Goal: Task Accomplishment & Management: Complete application form

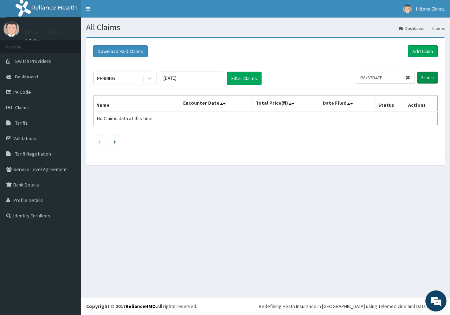
type input "PA/87B4EF"
click at [427, 77] on input "Search" at bounding box center [427, 78] width 20 height 12
click at [423, 51] on link "Add Claim" at bounding box center [423, 51] width 30 height 12
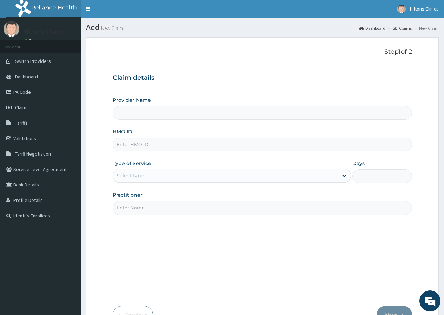
click at [148, 145] on input "HMO ID" at bounding box center [263, 145] width 300 height 14
type input "Hilton Clinics"
type input "KAY/10056/D"
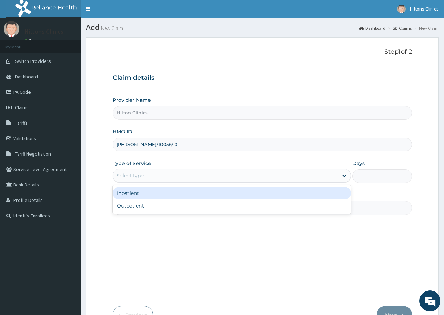
click at [171, 175] on div "Select type" at bounding box center [225, 175] width 225 height 11
click at [157, 193] on div "Inpatient" at bounding box center [232, 193] width 239 height 13
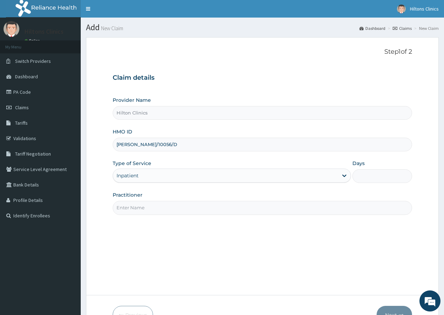
click at [160, 208] on input "Practitioner" at bounding box center [263, 208] width 300 height 14
type input "DR FIDELIS"
click at [371, 173] on input "Days" at bounding box center [383, 176] width 60 height 14
type input "2"
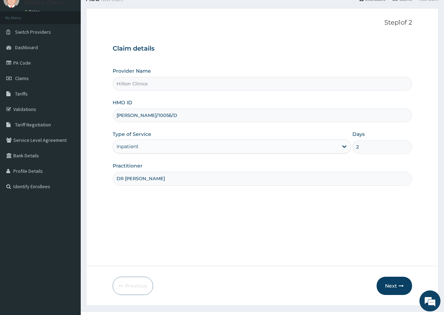
scroll to position [43, 0]
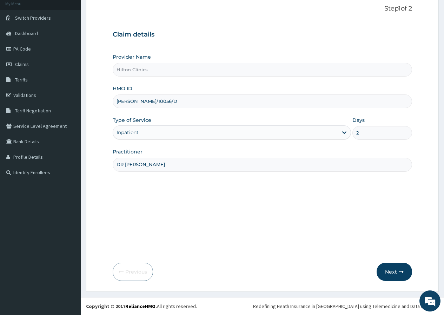
click at [391, 272] on button "Next" at bounding box center [394, 272] width 35 height 18
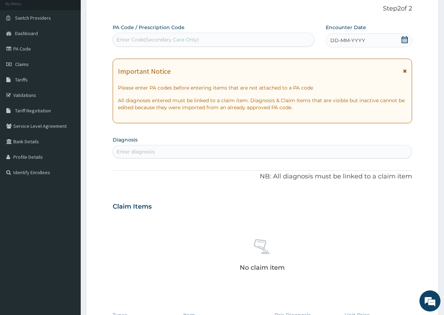
click at [194, 38] on div "Enter Code(Secondary Care Only)" at bounding box center [158, 39] width 83 height 7
type input "PA87B4EF"
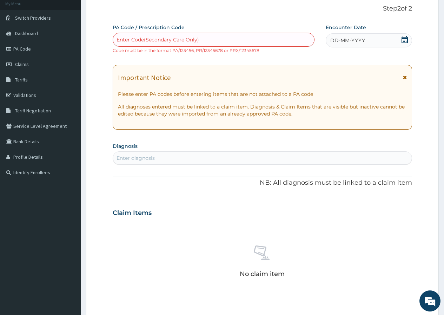
click at [405, 38] on icon at bounding box center [405, 39] width 6 height 7
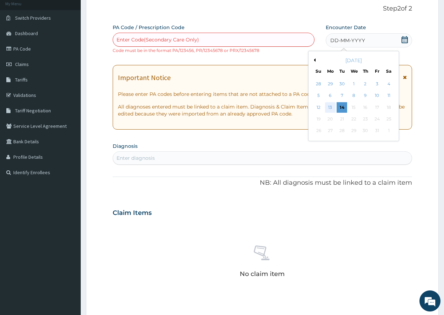
click at [332, 107] on div "13" at bounding box center [330, 107] width 11 height 11
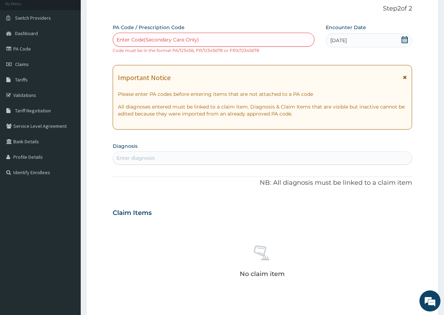
click at [206, 39] on div "Enter Code(Secondary Care Only)" at bounding box center [213, 39] width 201 height 11
type input "PA/87B4EF"
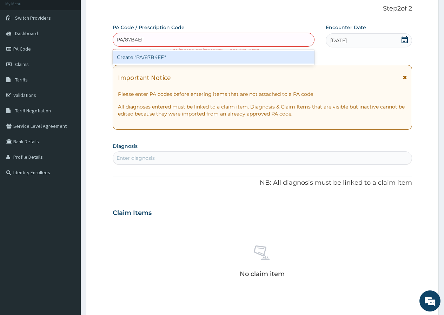
click at [168, 58] on div "Create "PA/87B4EF"" at bounding box center [214, 57] width 202 height 13
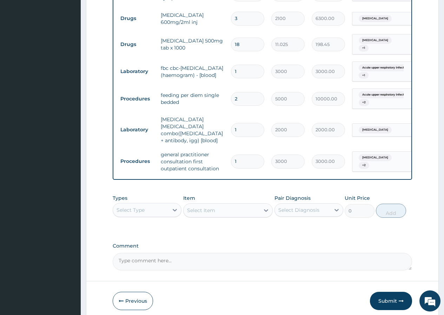
scroll to position [413, 0]
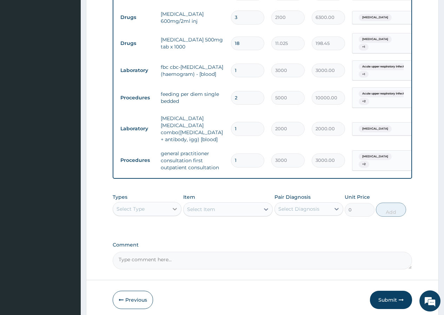
click at [174, 208] on icon at bounding box center [175, 209] width 4 height 2
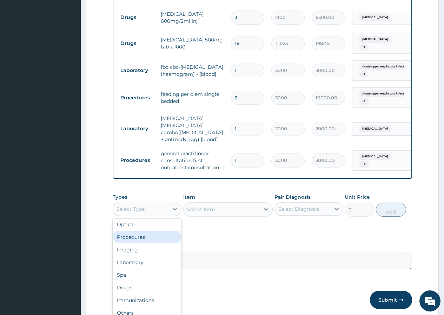
scroll to position [24, 0]
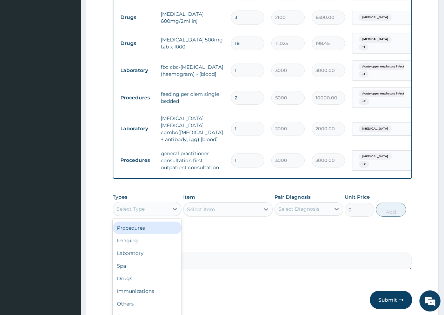
click at [148, 222] on div "Procedures" at bounding box center [147, 228] width 69 height 13
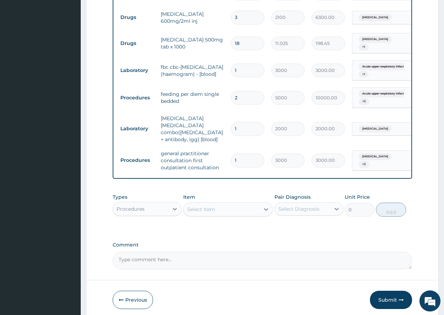
click at [266, 208] on icon at bounding box center [266, 209] width 4 height 2
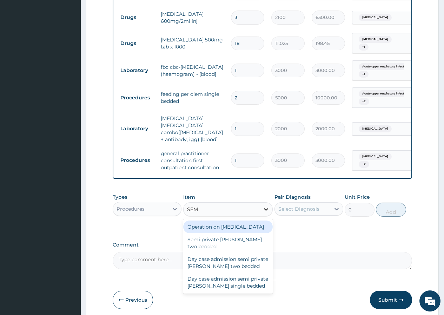
type input "SEMI"
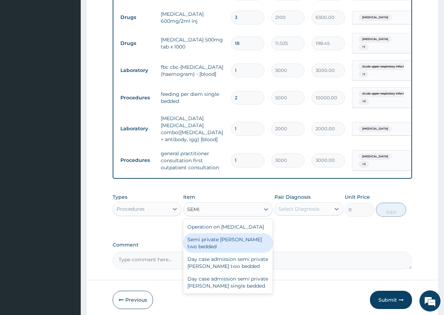
click at [239, 233] on div "Semi private ward two bedded" at bounding box center [228, 243] width 90 height 20
type input "5500"
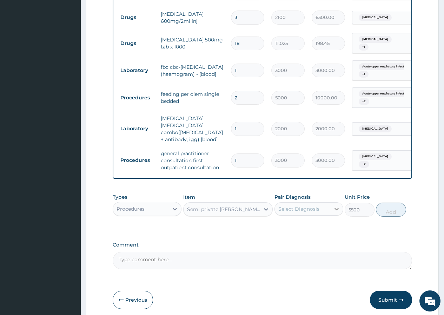
click at [338, 206] on icon at bounding box center [336, 209] width 7 height 7
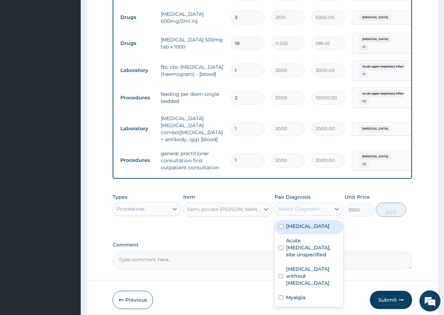
click at [307, 223] on label "[MEDICAL_DATA]" at bounding box center [308, 226] width 44 height 7
checkbox input "true"
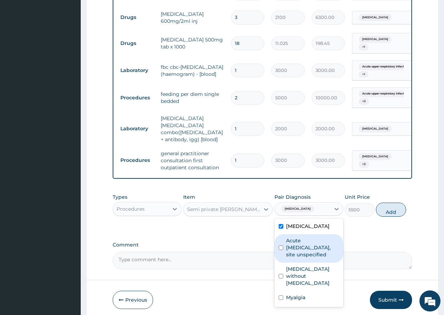
click at [312, 238] on label "Acute upper respiratory infection, site unspecified" at bounding box center [312, 247] width 53 height 21
checkbox input "true"
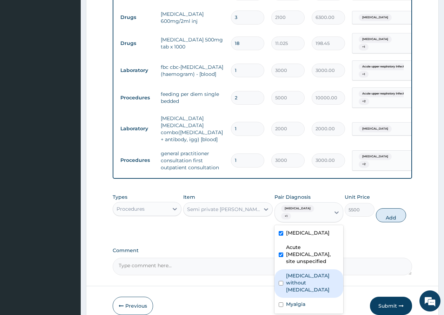
drag, startPoint x: 311, startPoint y: 267, endPoint x: 309, endPoint y: 272, distance: 5.0
click at [311, 272] on label "Sepsis without septic shock" at bounding box center [312, 282] width 53 height 21
checkbox input "true"
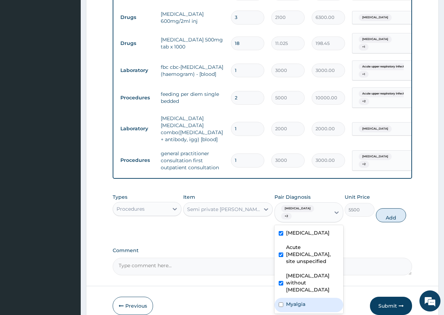
drag, startPoint x: 304, startPoint y: 291, endPoint x: 328, endPoint y: 255, distance: 42.9
click at [304, 301] on label "Myalgia" at bounding box center [295, 304] width 19 height 7
checkbox input "true"
click at [400, 208] on button "Add" at bounding box center [391, 215] width 30 height 14
type input "0"
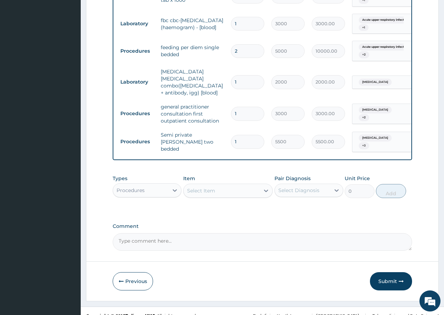
scroll to position [460, 0]
click at [382, 272] on button "Submit" at bounding box center [391, 281] width 42 height 18
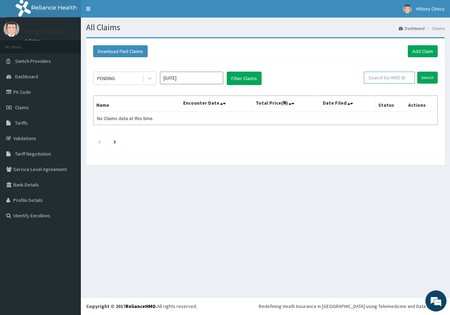
click at [399, 78] on input "text" at bounding box center [389, 78] width 51 height 12
type input "KAY/10056/D"
click at [430, 77] on input "Search" at bounding box center [427, 78] width 20 height 12
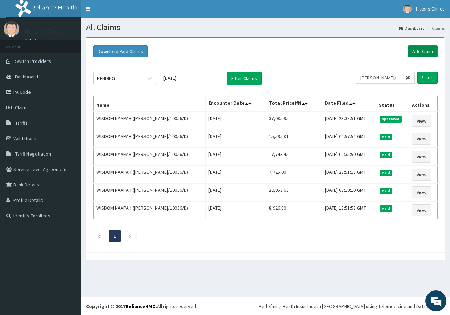
click at [431, 52] on link "Add Claim" at bounding box center [423, 51] width 30 height 12
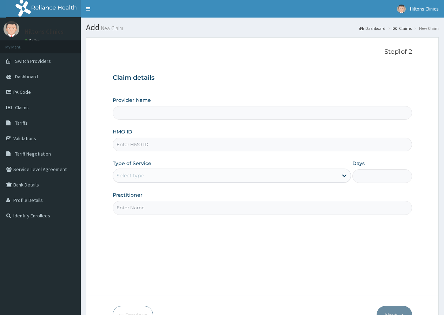
click at [150, 143] on input "HMO ID" at bounding box center [263, 145] width 300 height 14
type input "S"
type input "Hilton Clinics"
type input "SFA/12173/A"
click at [205, 178] on div "Select type" at bounding box center [225, 175] width 225 height 11
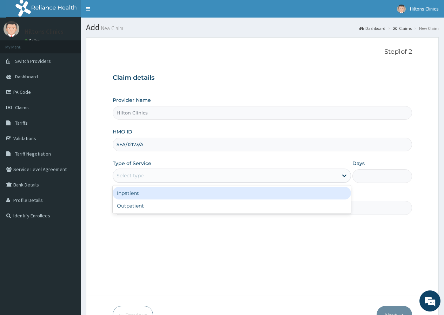
click at [141, 193] on div "Inpatient" at bounding box center [232, 193] width 239 height 13
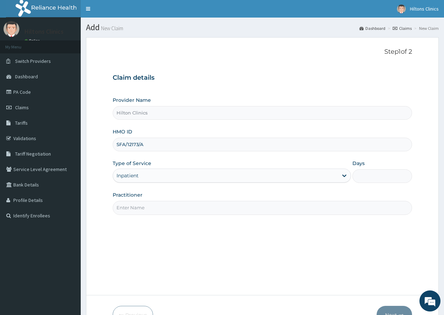
click at [361, 175] on input "Days" at bounding box center [383, 176] width 60 height 14
type input "2"
click at [171, 208] on input "Practitioner" at bounding box center [263, 208] width 300 height 14
type input "DR FIDELIS"
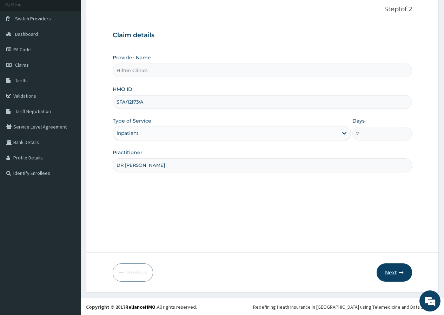
scroll to position [43, 0]
click at [391, 268] on button "Next" at bounding box center [394, 272] width 35 height 18
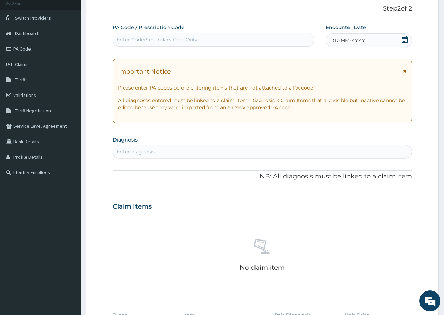
click at [189, 38] on div "Enter Code(Secondary Care Only)" at bounding box center [158, 39] width 83 height 7
type input "PA/E351D0"
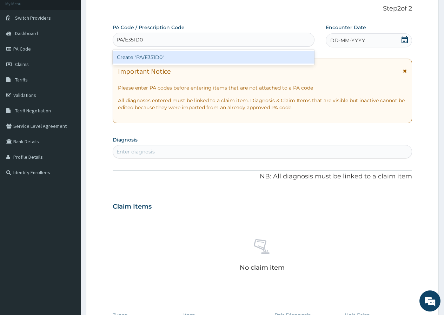
click at [197, 58] on div "Create "PA/E351D0"" at bounding box center [214, 57] width 202 height 13
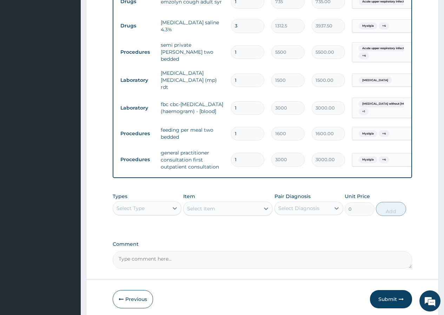
scroll to position [409, 0]
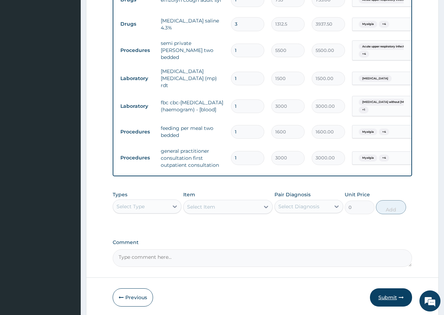
click at [396, 300] on button "Submit" at bounding box center [391, 297] width 42 height 18
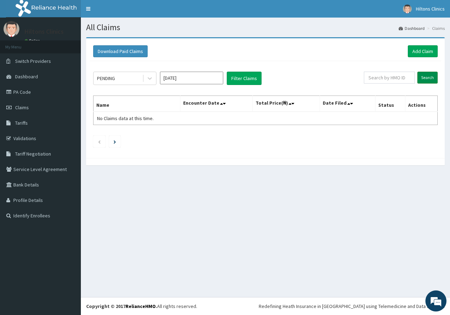
click at [428, 77] on input "Search" at bounding box center [427, 78] width 20 height 12
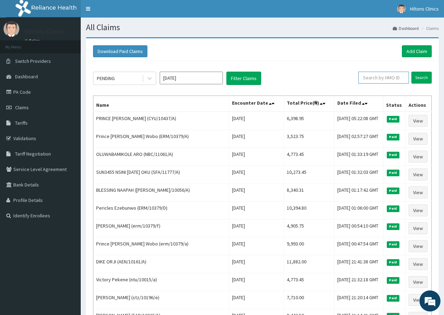
click at [378, 79] on input "text" at bounding box center [384, 78] width 51 height 12
type input "SFA/12173/A"
click at [422, 74] on input "Search" at bounding box center [422, 78] width 20 height 12
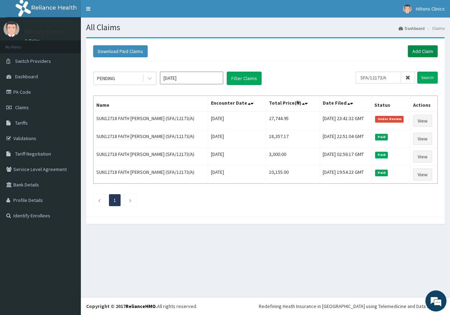
click at [421, 50] on link "Add Claim" at bounding box center [423, 51] width 30 height 12
click at [416, 52] on link "Add Claim" at bounding box center [423, 51] width 30 height 12
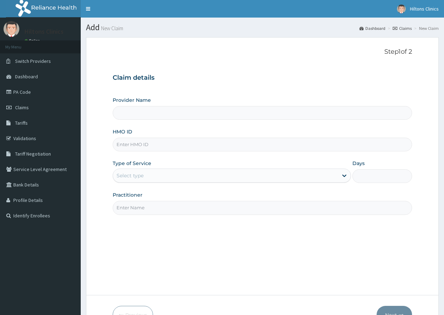
click at [158, 115] on input "Provider Name" at bounding box center [263, 113] width 300 height 14
click at [162, 143] on input "HMO ID" at bounding box center [263, 145] width 300 height 14
type input "Hilton Clinics"
type input "AOM/10210/A"
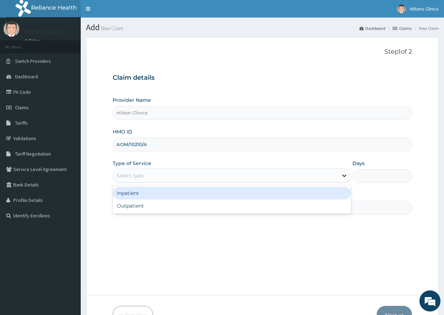
drag, startPoint x: 343, startPoint y: 177, endPoint x: 265, endPoint y: 187, distance: 79.0
click at [341, 177] on icon at bounding box center [344, 175] width 7 height 7
click at [153, 193] on div "Inpatient" at bounding box center [232, 193] width 239 height 13
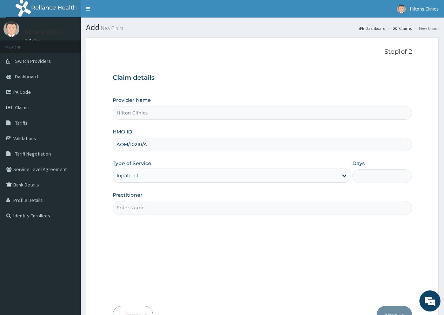
click at [365, 174] on input "Days" at bounding box center [383, 176] width 60 height 14
type input "2"
click at [258, 211] on input "Practitioner" at bounding box center [263, 208] width 300 height 14
type input "DR FIDELIS"
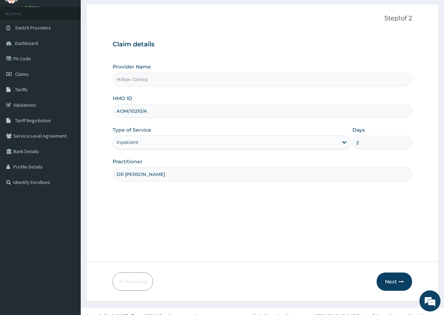
scroll to position [35, 0]
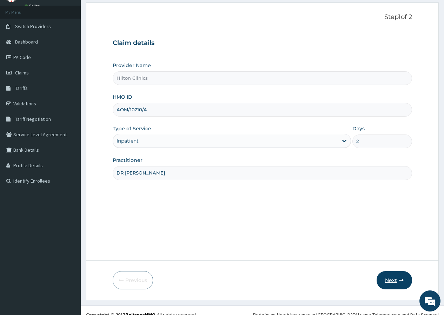
click at [385, 279] on button "Next" at bounding box center [394, 280] width 35 height 18
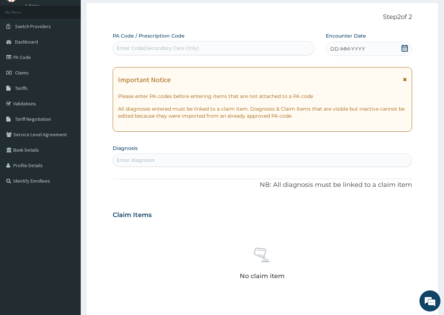
click at [280, 48] on div "Enter Code(Secondary Care Only)" at bounding box center [213, 48] width 201 height 11
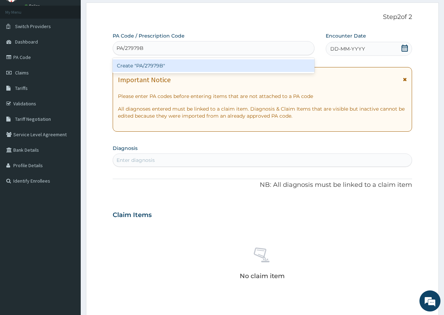
type input "PA/27979B"
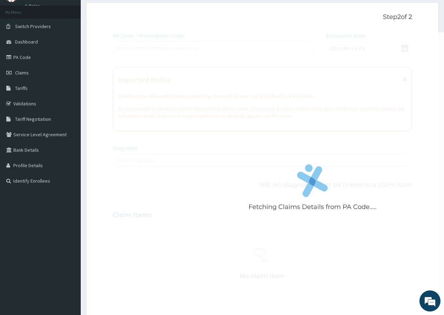
click at [404, 49] on div "Fetching Claims Details from PA Code..... PA Code / Prescription Code Enter Cod…" at bounding box center [263, 214] width 300 height 364
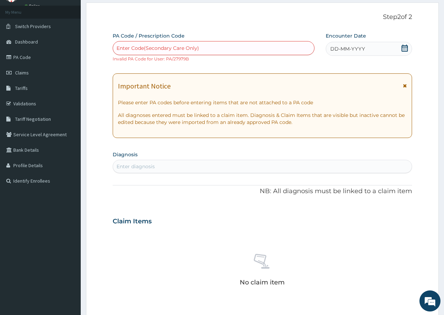
click at [192, 47] on div "Enter Code(Secondary Care Only)" at bounding box center [158, 48] width 83 height 7
type input "PA/27979/B"
click at [218, 52] on div "PA/27979/B" at bounding box center [213, 48] width 201 height 11
click at [178, 44] on div "Enter Code(Secondary Care Only)" at bounding box center [213, 48] width 201 height 11
click at [186, 59] on small "Invalid PA Code for User: PA/27979B" at bounding box center [151, 58] width 76 height 5
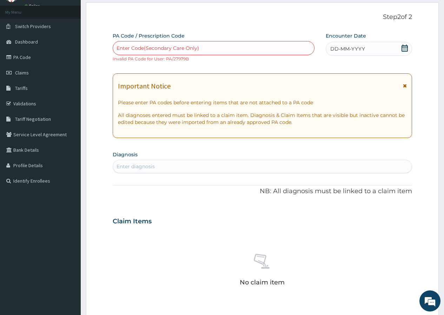
click at [176, 49] on div "Enter Code(Secondary Care Only)" at bounding box center [158, 48] width 83 height 7
type input "PA/27979B"
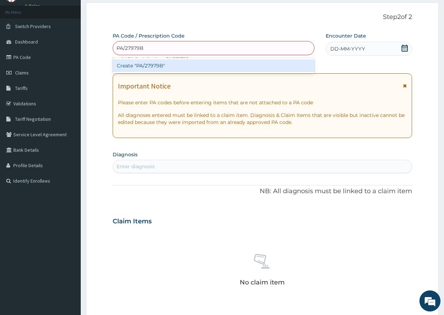
click at [168, 64] on div "Create "PA/27979B"" at bounding box center [214, 65] width 202 height 13
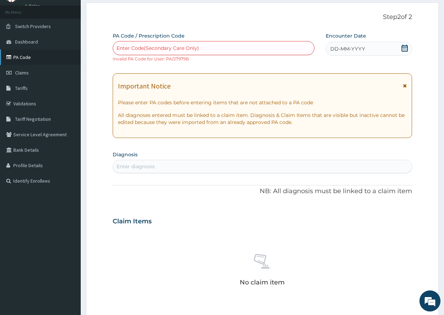
click at [26, 56] on link "PA Code" at bounding box center [40, 57] width 81 height 15
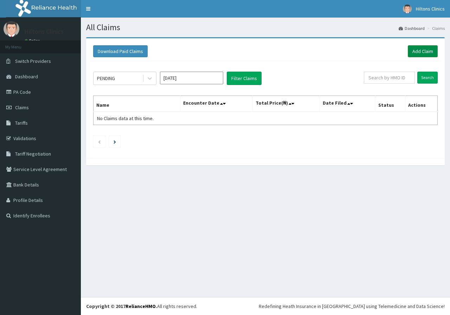
click at [420, 47] on link "Add Claim" at bounding box center [423, 51] width 30 height 12
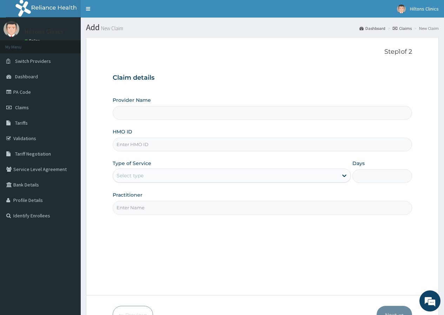
click at [147, 148] on input "HMO ID" at bounding box center [263, 145] width 300 height 14
type input "Hilton Clinics"
type input "AOM/10210/A"
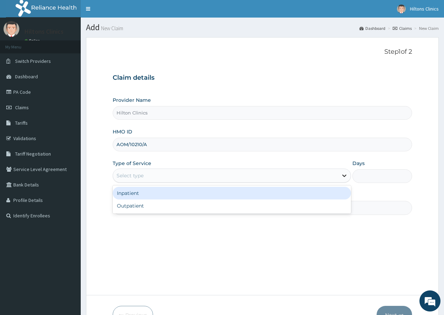
click at [345, 175] on icon at bounding box center [344, 175] width 7 height 7
click at [149, 196] on div "Inpatient" at bounding box center [232, 193] width 239 height 13
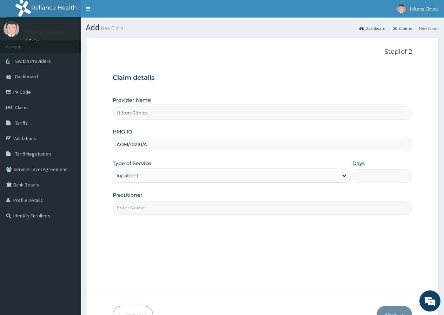
click at [381, 179] on input "Days" at bounding box center [383, 176] width 60 height 14
type input "2"
click at [274, 208] on input "Practitioner" at bounding box center [263, 208] width 300 height 14
type input "DR FIDELIS"
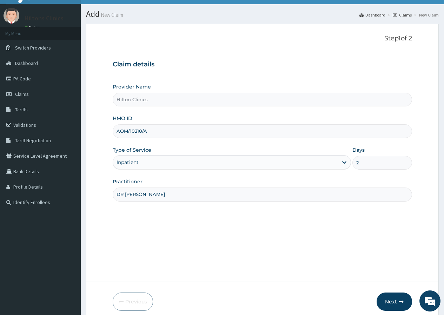
scroll to position [43, 0]
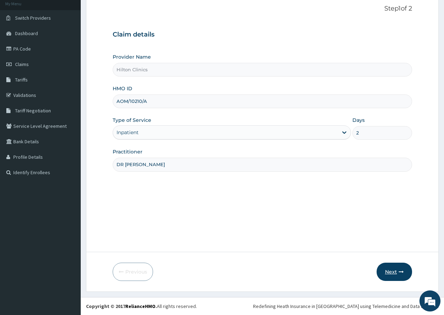
click at [401, 270] on icon "button" at bounding box center [401, 272] width 5 height 5
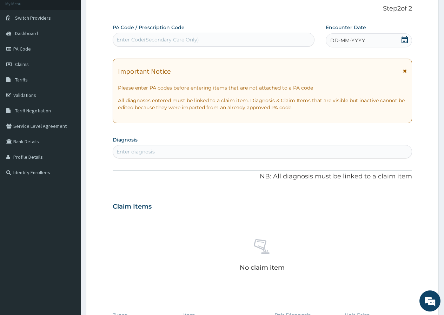
click at [162, 42] on div "Enter Code(Secondary Care Only)" at bounding box center [158, 39] width 83 height 7
type input "PA/27979B"
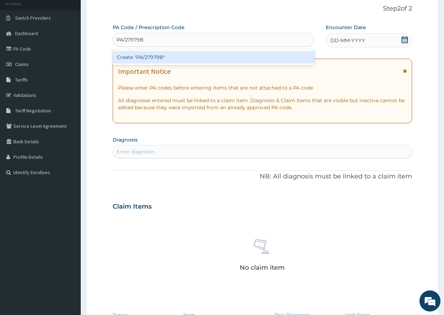
click at [145, 59] on div "Create "PA/27979B"" at bounding box center [214, 57] width 202 height 13
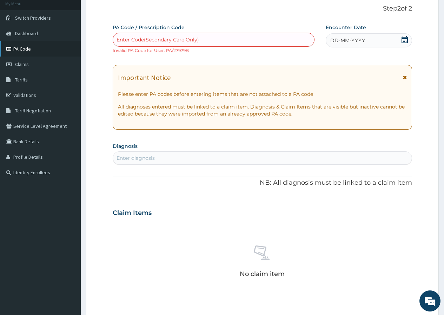
click at [27, 47] on link "PA Code" at bounding box center [40, 48] width 81 height 15
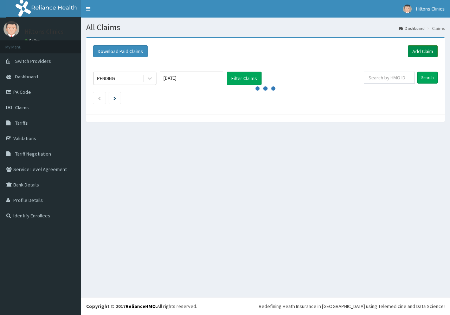
click at [426, 52] on link "Add Claim" at bounding box center [423, 51] width 30 height 12
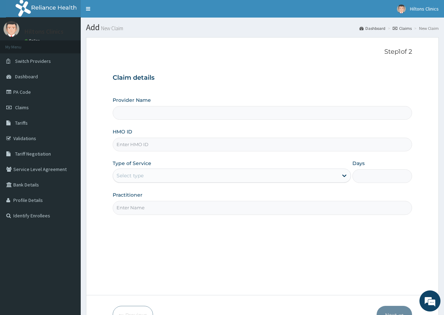
click at [160, 148] on input "HMO ID" at bounding box center [263, 145] width 300 height 14
type input "Hilton Clinics"
type input "AOM/10210/A"
click at [175, 174] on div "Select type" at bounding box center [225, 175] width 225 height 11
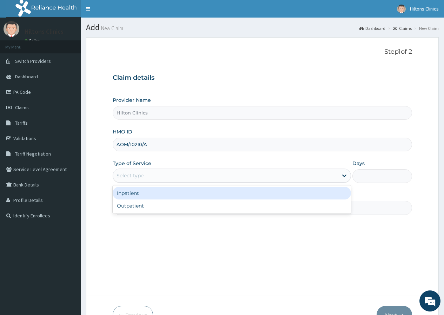
click at [145, 193] on div "Inpatient" at bounding box center [232, 193] width 239 height 13
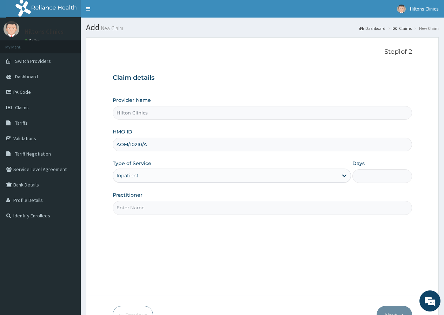
click at [368, 175] on input "Days" at bounding box center [383, 176] width 60 height 14
type input "2"
click at [208, 204] on input "Practitioner" at bounding box center [263, 208] width 300 height 14
type input "DR FIDELIS"
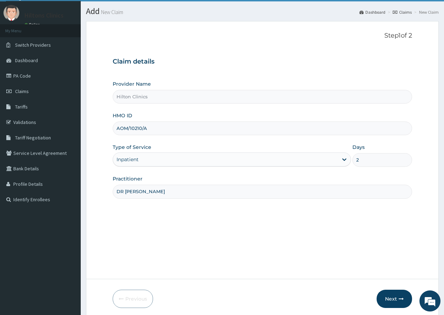
scroll to position [43, 0]
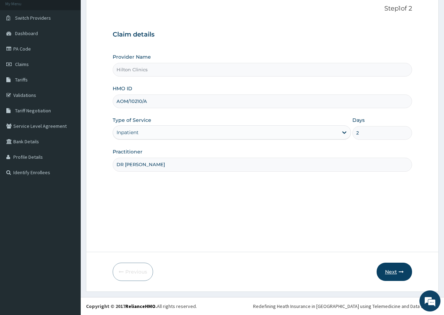
click at [385, 268] on button "Next" at bounding box center [394, 272] width 35 height 18
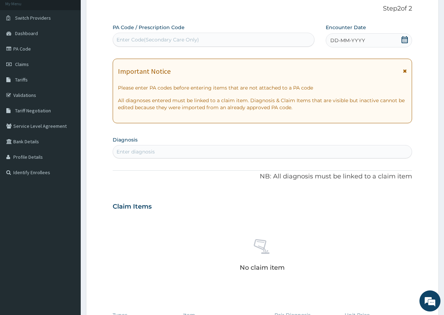
drag, startPoint x: 177, startPoint y: 36, endPoint x: 173, endPoint y: 42, distance: 7.5
click at [173, 42] on div "Enter Code(Secondary Care Only)" at bounding box center [158, 39] width 83 height 7
click at [173, 39] on div "Enter Code(Secondary Care Only)" at bounding box center [158, 39] width 83 height 7
click at [173, 38] on div "Enter Code(Secondary Care Only)" at bounding box center [158, 39] width 83 height 7
drag, startPoint x: 177, startPoint y: 38, endPoint x: 250, endPoint y: 7, distance: 79.5
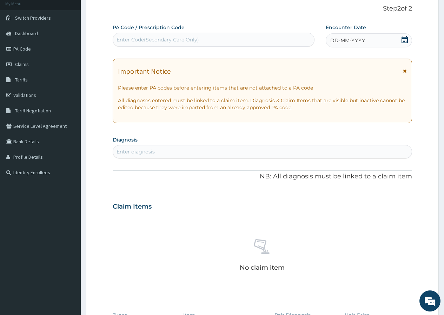
click at [250, 7] on p "Step 2 of 2" at bounding box center [263, 9] width 300 height 8
click at [207, 35] on div "Enter Code(Secondary Care Only)" at bounding box center [213, 39] width 201 height 11
click at [208, 36] on div "Enter Code(Secondary Care Only)" at bounding box center [213, 39] width 201 height 11
click at [208, 37] on div "Enter Code(Secondary Care Only)" at bounding box center [213, 39] width 201 height 11
click at [209, 37] on div "Enter Code(Secondary Care Only)" at bounding box center [213, 39] width 201 height 11
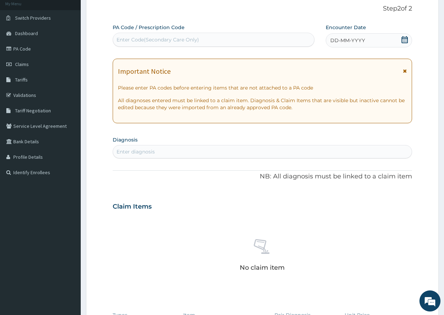
click at [406, 40] on icon at bounding box center [405, 39] width 6 height 7
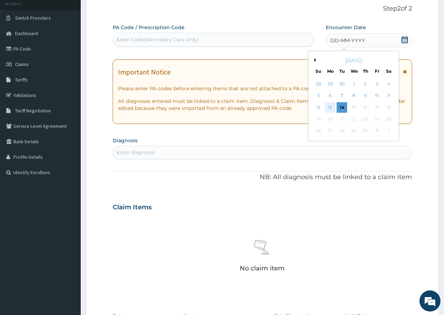
click at [330, 108] on div "13" at bounding box center [330, 107] width 11 height 11
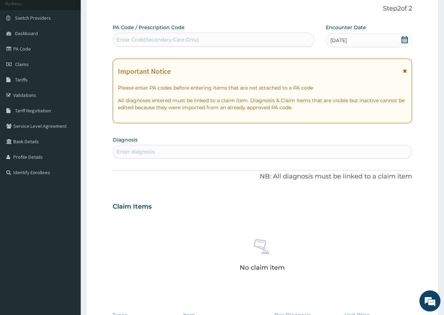
drag, startPoint x: 201, startPoint y: 39, endPoint x: 206, endPoint y: 38, distance: 4.6
click at [206, 38] on div "Enter Code(Secondary Care Only)" at bounding box center [213, 39] width 201 height 11
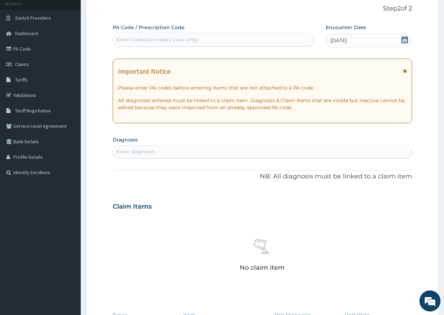
click at [206, 38] on div "Enter Code(Secondary Care Only)" at bounding box center [213, 39] width 201 height 11
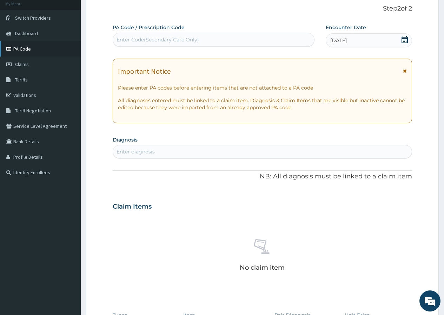
drag, startPoint x: 207, startPoint y: 37, endPoint x: 34, endPoint y: 48, distance: 173.6
click at [34, 48] on link "PA Code" at bounding box center [40, 48] width 81 height 15
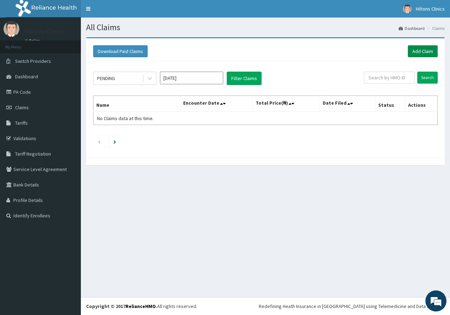
click at [421, 51] on link "Add Claim" at bounding box center [423, 51] width 30 height 12
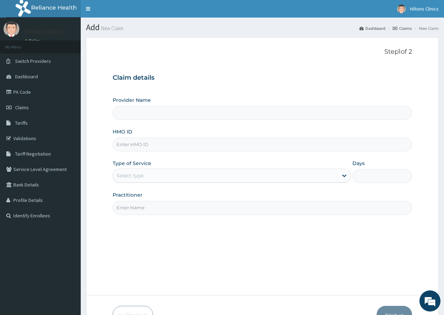
type input "Hilton Clinics"
click at [157, 147] on input "HMO ID" at bounding box center [263, 145] width 300 height 14
type input "AOM/10210/A"
click at [363, 176] on input "Days" at bounding box center [383, 176] width 60 height 14
type input "2"
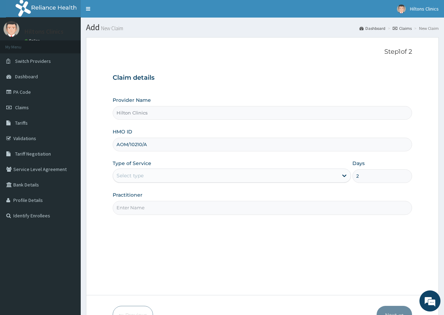
click at [181, 174] on div "Select type" at bounding box center [225, 175] width 225 height 11
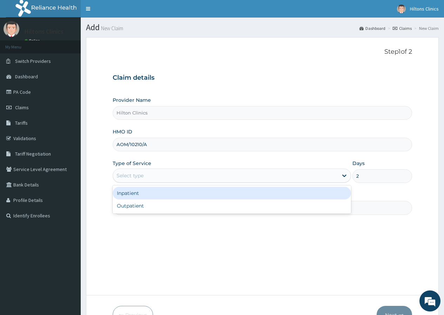
click at [164, 194] on div "Inpatient" at bounding box center [232, 193] width 239 height 13
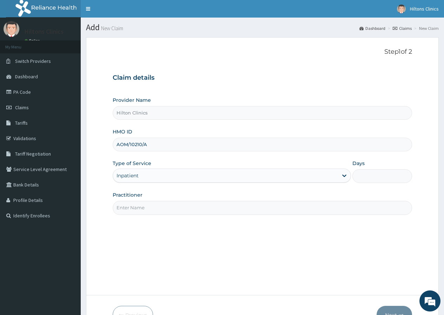
click at [172, 210] on input "Practitioner" at bounding box center [263, 208] width 300 height 14
type input "DR [PERSON_NAME]"
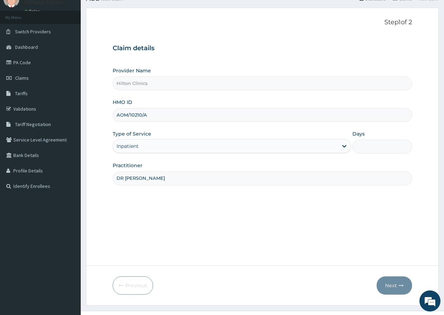
scroll to position [43, 0]
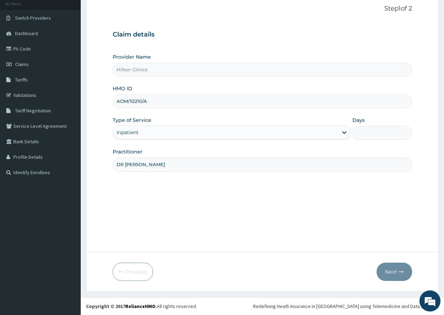
click at [378, 134] on input "Days" at bounding box center [383, 133] width 60 height 14
type input "2"
click at [392, 268] on button "Next" at bounding box center [394, 272] width 35 height 18
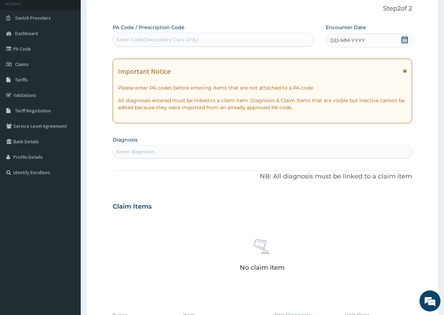
drag, startPoint x: 185, startPoint y: 35, endPoint x: 406, endPoint y: 38, distance: 220.7
click at [406, 38] on icon at bounding box center [405, 39] width 6 height 7
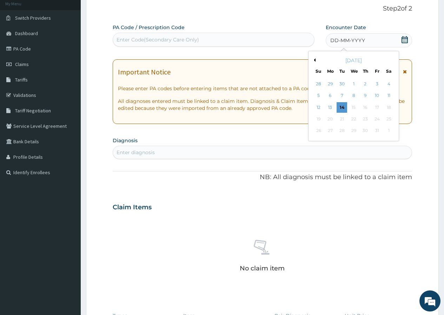
click at [406, 38] on icon at bounding box center [405, 39] width 6 height 7
click at [329, 106] on div "13" at bounding box center [330, 107] width 11 height 11
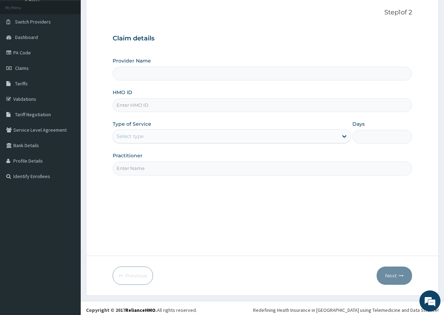
type input "Hilton Clinics"
drag, startPoint x: 0, startPoint y: 0, endPoint x: 196, endPoint y: 212, distance: 288.9
click at [196, 212] on div "Step 1 of 2 Claim details Provider Name Hilton Clinics HMO ID Type of Service S…" at bounding box center [263, 127] width 300 height 236
click at [148, 106] on input "HMO ID" at bounding box center [263, 105] width 300 height 14
type input "NBC/11061/A"
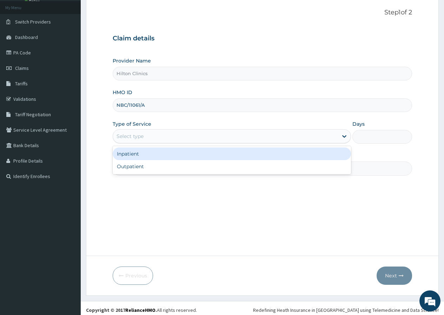
drag, startPoint x: 200, startPoint y: 138, endPoint x: 263, endPoint y: 134, distance: 63.4
click at [208, 135] on div "Select type" at bounding box center [225, 136] width 225 height 11
click at [155, 155] on div "Inpatient" at bounding box center [232, 154] width 239 height 13
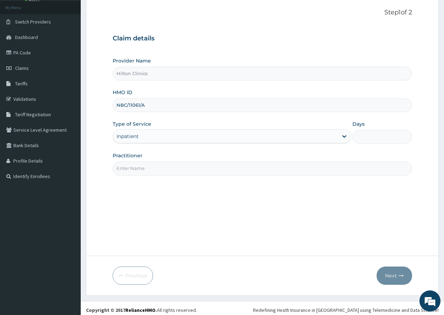
click at [375, 139] on input "Days" at bounding box center [383, 137] width 60 height 14
type input "2"
click at [246, 168] on input "Practitioner" at bounding box center [263, 169] width 300 height 14
type input "DR [PERSON_NAME]"
click at [388, 276] on button "Next" at bounding box center [394, 276] width 35 height 18
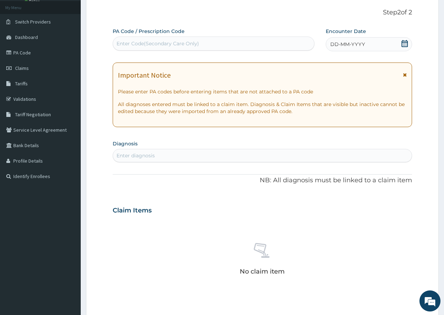
click at [248, 40] on div "Enter Code(Secondary Care Only)" at bounding box center [213, 43] width 201 height 11
type input "PA/F84248"
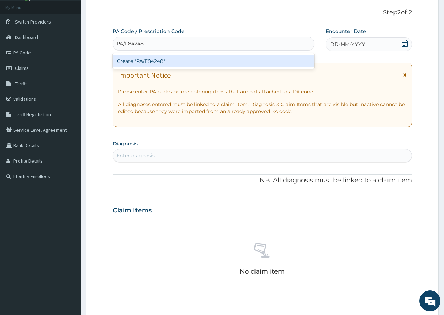
click at [188, 59] on div "Create "PA/F84248"" at bounding box center [214, 61] width 202 height 13
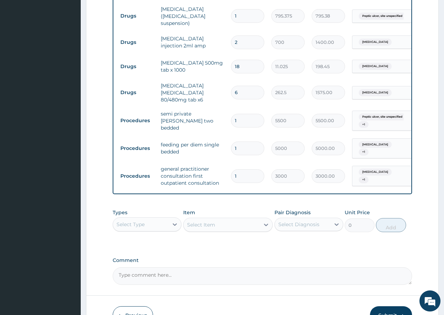
scroll to position [391, 0]
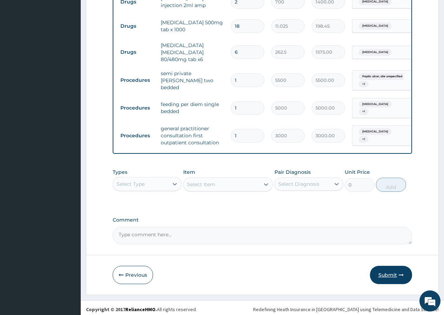
click at [391, 271] on button "Submit" at bounding box center [391, 275] width 42 height 18
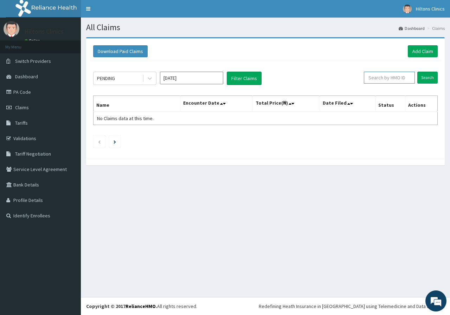
click at [386, 79] on input "text" at bounding box center [389, 78] width 51 height 12
type input "NBC/11061/A"
click at [429, 79] on input "Search" at bounding box center [427, 78] width 20 height 12
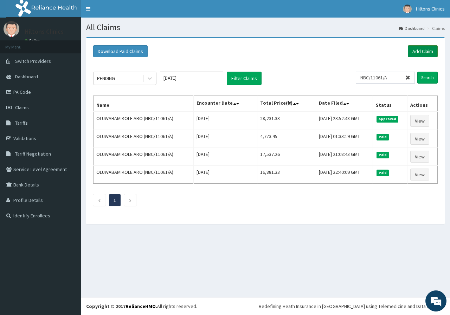
click at [429, 53] on link "Add Claim" at bounding box center [423, 51] width 30 height 12
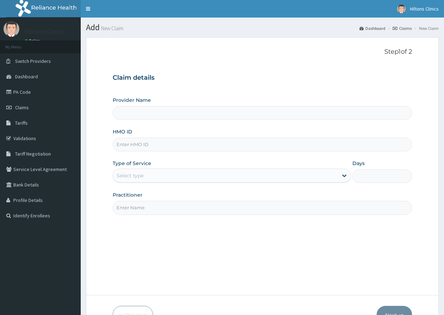
click at [153, 146] on input "HMO ID" at bounding box center [263, 145] width 300 height 14
type input "Hilton Clinics"
type input "FNR/10009/A"
click at [372, 176] on input "Days" at bounding box center [383, 176] width 60 height 14
type input "2"
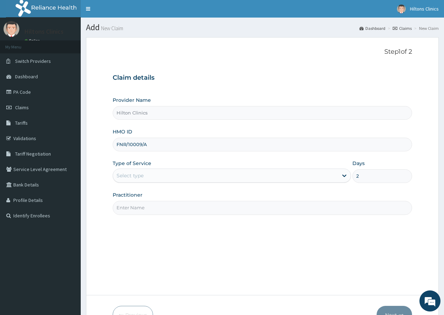
click at [184, 173] on div "Select type" at bounding box center [225, 175] width 225 height 11
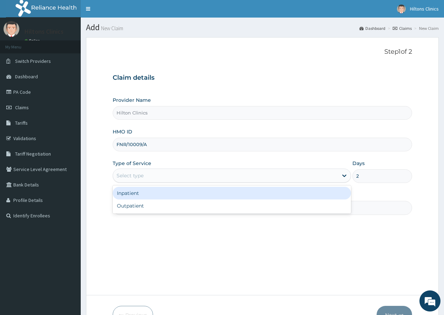
click at [157, 195] on div "Inpatient" at bounding box center [232, 193] width 239 height 13
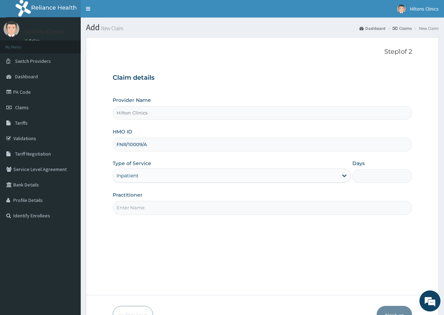
click at [164, 207] on input "Practitioner" at bounding box center [263, 208] width 300 height 14
type input "DR FIDELIS"
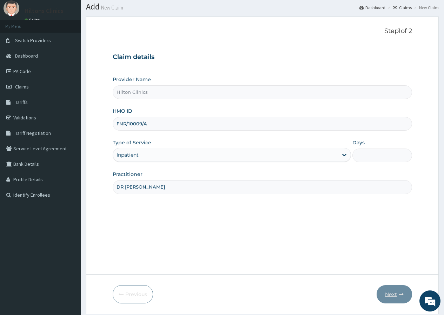
scroll to position [22, 0]
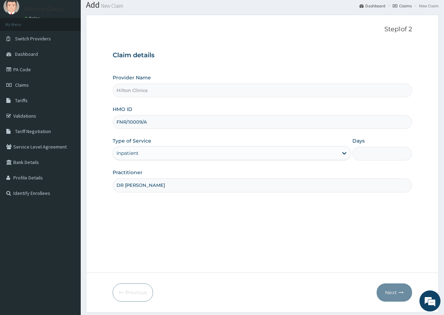
click at [366, 156] on input "Days" at bounding box center [383, 154] width 60 height 14
type input "2"
click at [399, 292] on icon "button" at bounding box center [401, 292] width 5 height 5
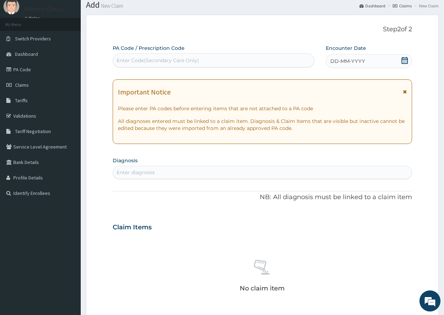
click at [201, 57] on div "Enter Code(Secondary Care Only)" at bounding box center [213, 60] width 201 height 11
type input "PA/A7024E"
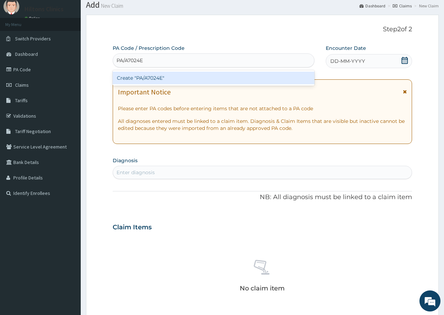
click at [197, 79] on div "Create "PA/A7024E"" at bounding box center [214, 78] width 202 height 13
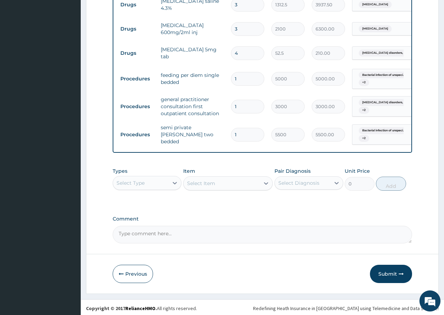
scroll to position [319, 0]
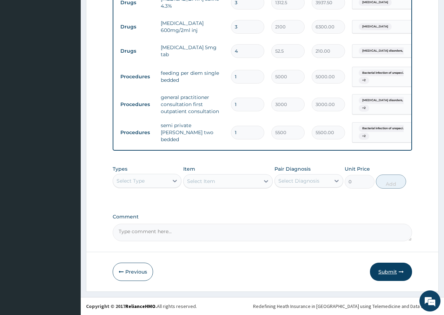
click at [389, 273] on button "Submit" at bounding box center [391, 272] width 42 height 18
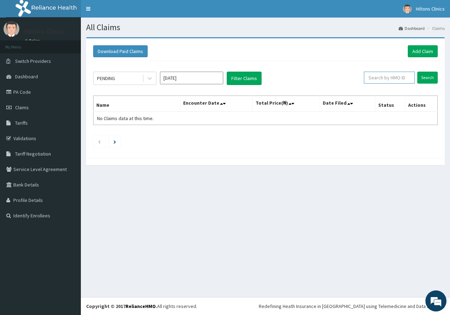
click at [389, 79] on input "text" at bounding box center [389, 78] width 51 height 12
type input "FNR/10009/A"
click at [427, 76] on input "Search" at bounding box center [427, 78] width 20 height 12
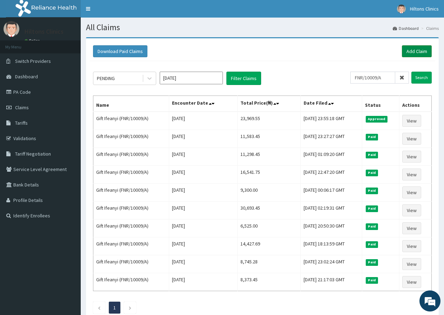
click at [416, 50] on link "Add Claim" at bounding box center [417, 51] width 30 height 12
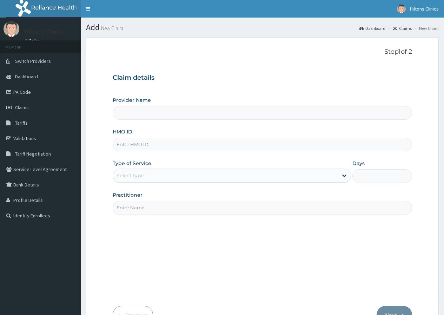
click at [143, 147] on input "HMO ID" at bounding box center [263, 145] width 300 height 14
type input "SK"
type input "Hilton Clinics"
type input "skn/10442/a"
click at [345, 178] on icon at bounding box center [344, 175] width 7 height 7
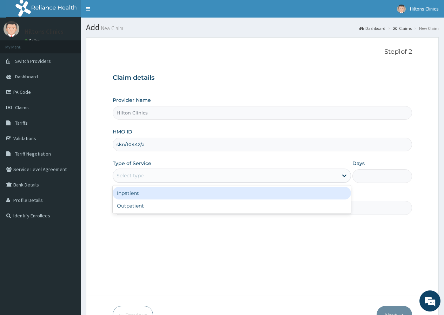
click at [169, 197] on div "Inpatient" at bounding box center [232, 193] width 239 height 13
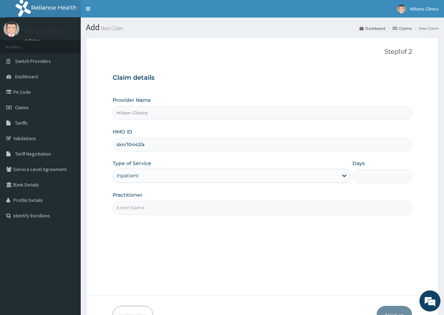
click at [366, 177] on input "Days" at bounding box center [383, 176] width 60 height 14
type input "2"
click at [330, 208] on input "Practitioner" at bounding box center [263, 208] width 300 height 14
type input "DR FIDELIS"
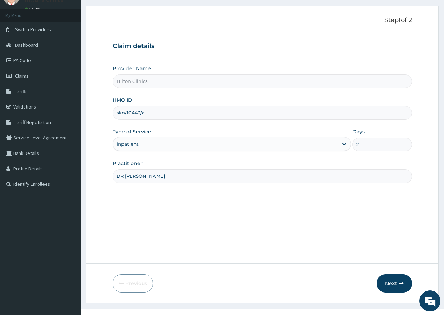
click at [404, 280] on button "Next" at bounding box center [394, 283] width 35 height 18
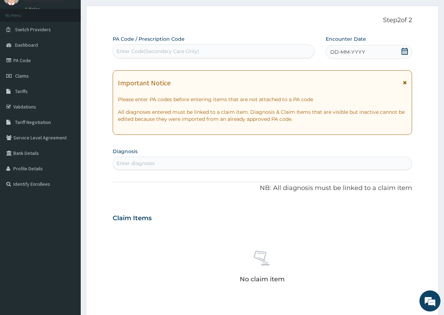
click at [211, 50] on div "Enter Code(Secondary Care Only)" at bounding box center [213, 51] width 201 height 11
type input "PA/465717"
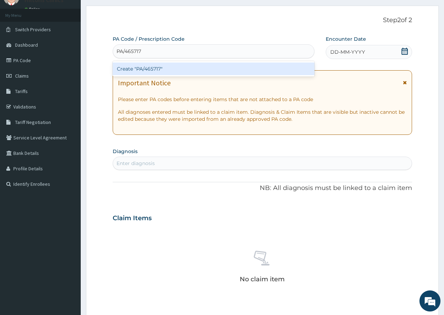
click at [207, 70] on div "Create "PA/465717"" at bounding box center [214, 69] width 202 height 13
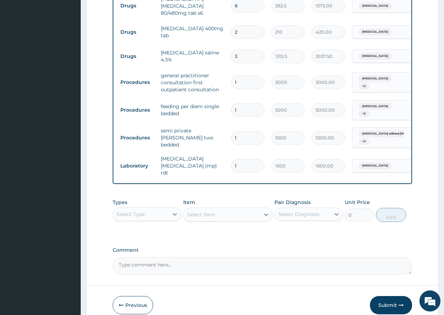
scroll to position [416, 0]
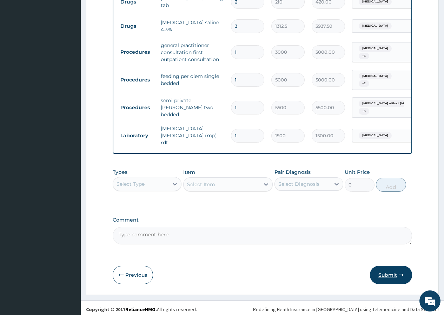
click at [400, 273] on icon "button" at bounding box center [401, 275] width 5 height 5
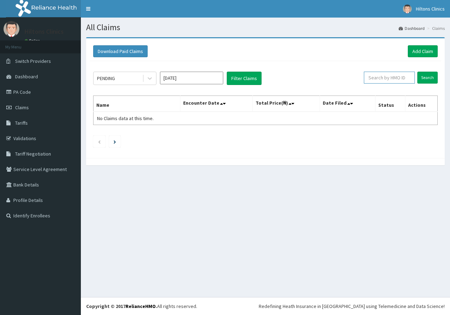
click at [397, 79] on input "text" at bounding box center [389, 78] width 51 height 12
type input "SKN/10442/A"
click at [430, 80] on input "Search" at bounding box center [427, 78] width 20 height 12
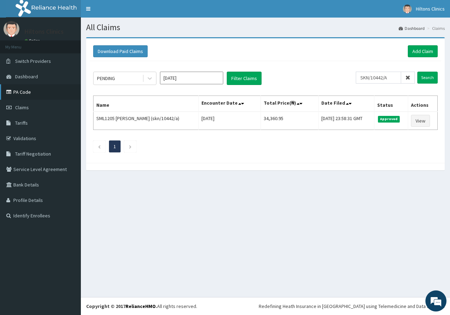
click at [30, 90] on link "PA Code" at bounding box center [40, 91] width 81 height 15
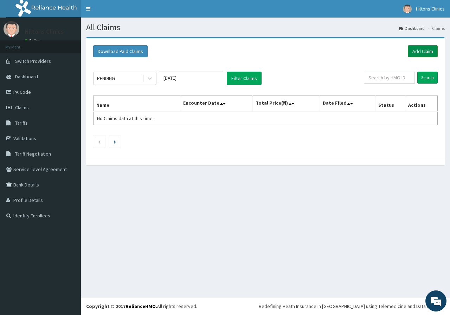
click at [423, 50] on link "Add Claim" at bounding box center [423, 51] width 30 height 12
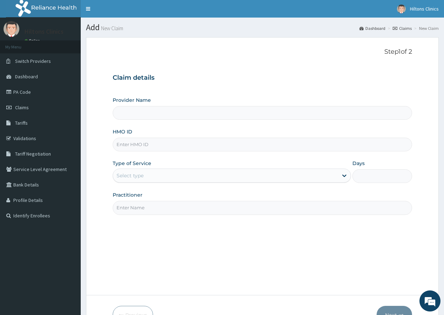
type input "Hilton Clinics"
click at [152, 147] on input "HMO ID" at bounding box center [263, 145] width 300 height 14
type input "AOM/10210/A"
click at [346, 173] on icon at bounding box center [344, 175] width 7 height 7
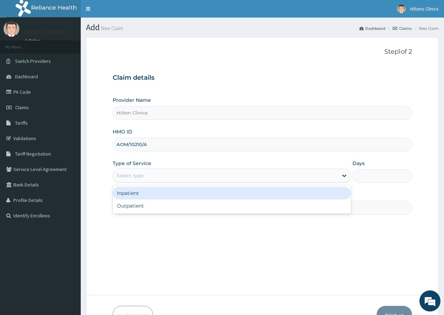
click at [152, 191] on div "Inpatient" at bounding box center [232, 193] width 239 height 13
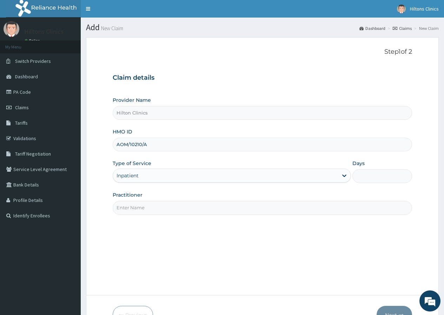
click at [366, 177] on input "Days" at bounding box center [383, 176] width 60 height 14
type input "2"
click at [287, 210] on input "Practitioner" at bounding box center [263, 208] width 300 height 14
type input "DR FIDELIS"
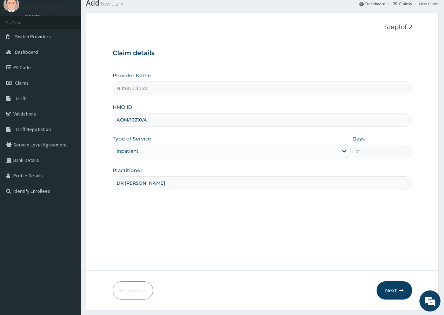
scroll to position [43, 0]
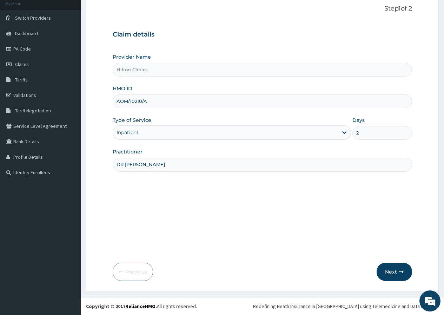
click at [392, 266] on button "Next" at bounding box center [394, 272] width 35 height 18
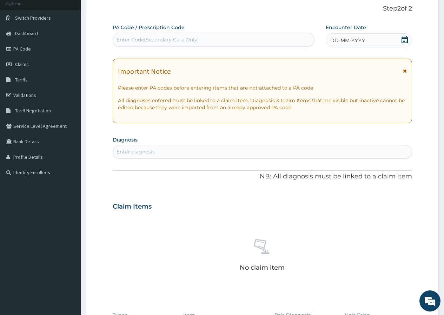
click at [155, 38] on div "Enter Code(Secondary Care Only)" at bounding box center [158, 39] width 83 height 7
type input "PA/27979B"
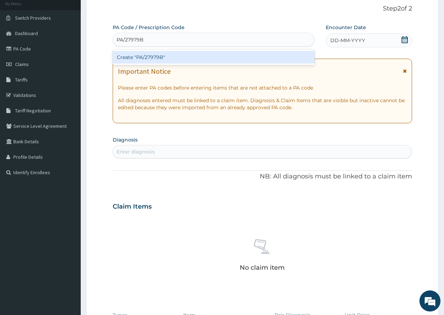
click at [151, 58] on div "Create "PA/27979B"" at bounding box center [214, 57] width 202 height 13
